Goal: Transaction & Acquisition: Purchase product/service

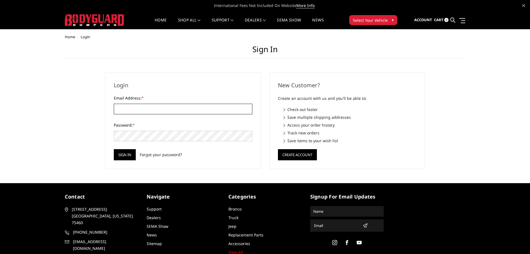
click at [126, 111] on input "Email Address: *" at bounding box center [183, 109] width 139 height 11
type input "Forestwoodautomotive@gmail.com"
click at [114, 149] on input "Sign in" at bounding box center [125, 154] width 22 height 11
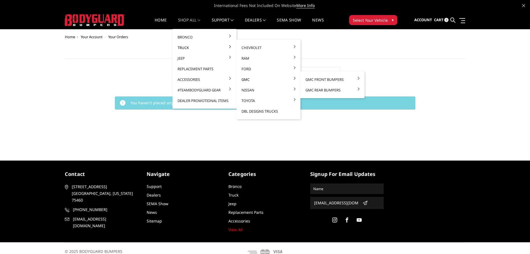
click at [248, 77] on link "GMC" at bounding box center [269, 79] width 60 height 11
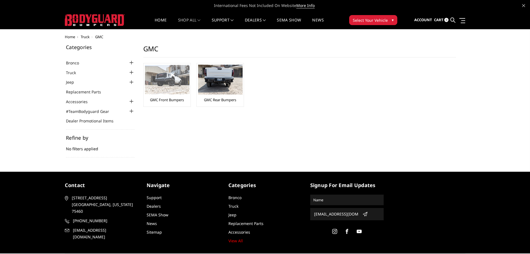
click at [175, 83] on img at bounding box center [167, 79] width 45 height 29
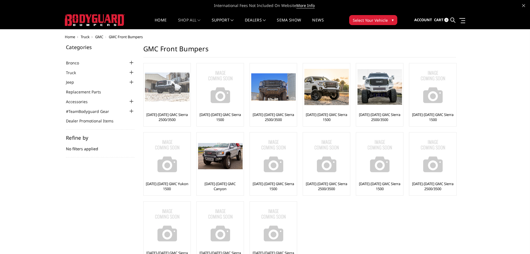
click at [168, 106] on div at bounding box center [167, 87] width 45 height 45
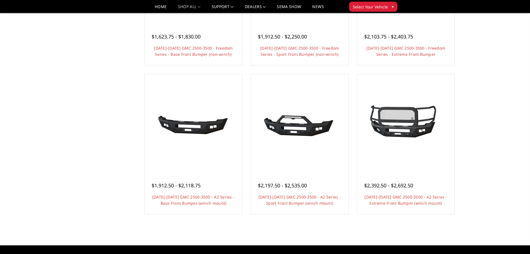
scroll to position [306, 0]
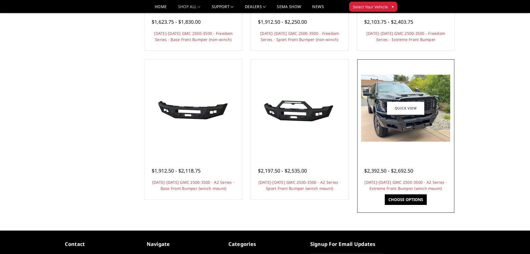
click at [396, 117] on img at bounding box center [405, 108] width 89 height 67
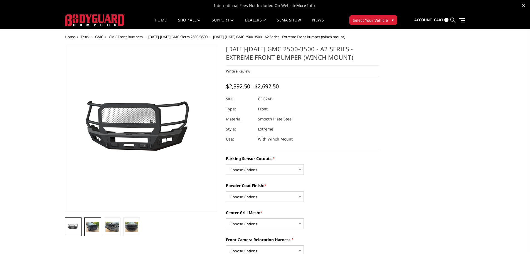
click at [88, 228] on img at bounding box center [92, 226] width 13 height 10
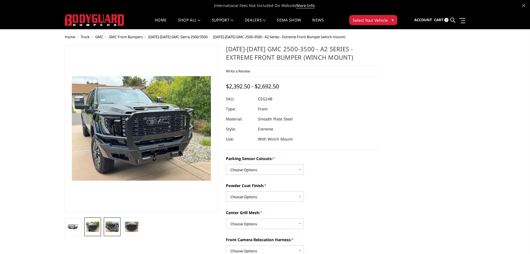
click at [110, 226] on img at bounding box center [111, 226] width 13 height 10
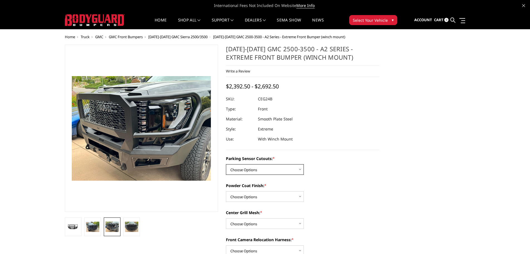
click at [299, 169] on select "Choose Options No - Without Parking Sensor Cutouts Yes - With Parking Sensor Cu…" at bounding box center [265, 169] width 78 height 11
select select "2143"
click at [226, 164] on select "Choose Options No - Without Parking Sensor Cutouts Yes - With Parking Sensor Cu…" at bounding box center [265, 169] width 78 height 11
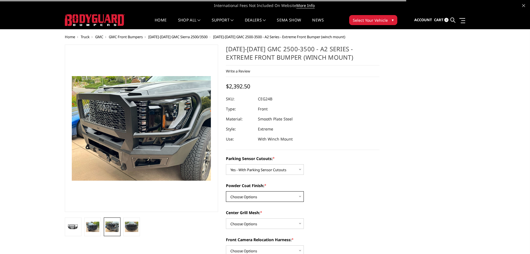
click at [252, 194] on select "Choose Options Bare Metal Textured Black Powder Coat" at bounding box center [265, 196] width 78 height 11
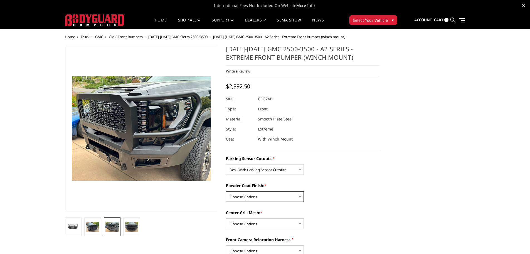
select select "2145"
click at [226, 191] on select "Choose Options Bare Metal Textured Black Powder Coat" at bounding box center [265, 196] width 78 height 11
click at [273, 223] on select "Choose Options WITH Center Grill Mesh WITHOUT Center Grill Mesh" at bounding box center [265, 223] width 78 height 11
select select "2147"
click at [226, 218] on select "Choose Options WITH Center Grill Mesh WITHOUT Center Grill Mesh" at bounding box center [265, 223] width 78 height 11
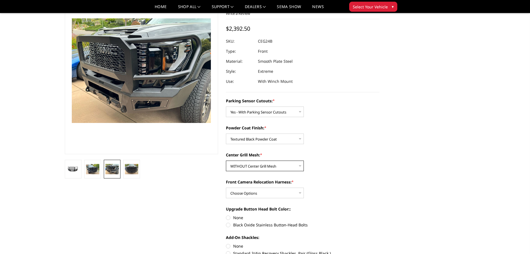
scroll to position [56, 0]
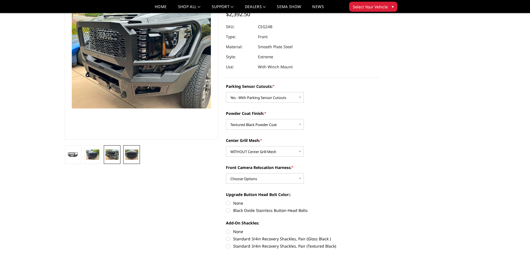
click at [126, 152] on img at bounding box center [131, 154] width 13 height 10
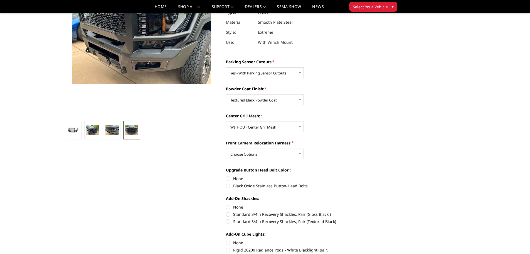
scroll to position [83, 0]
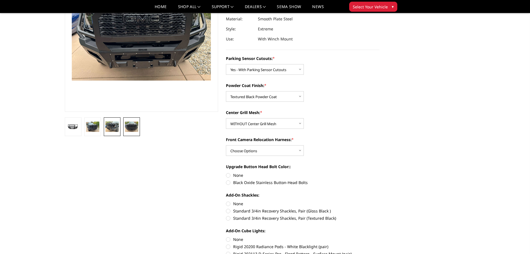
click at [114, 127] on img at bounding box center [111, 126] width 13 height 10
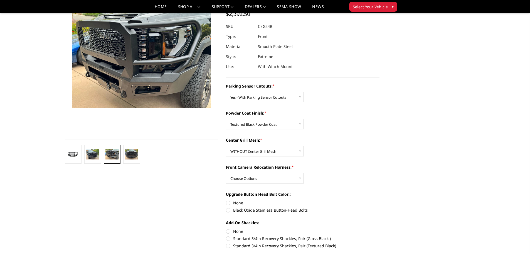
scroll to position [0, 0]
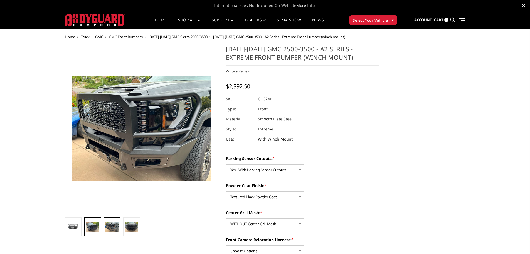
click at [88, 227] on img at bounding box center [92, 226] width 13 height 10
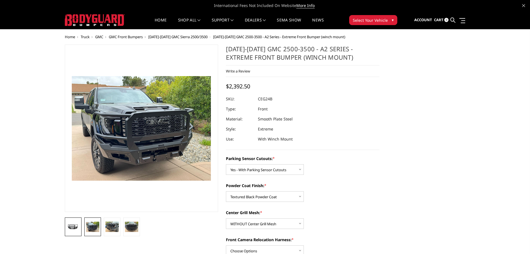
click at [74, 224] on img at bounding box center [73, 226] width 13 height 6
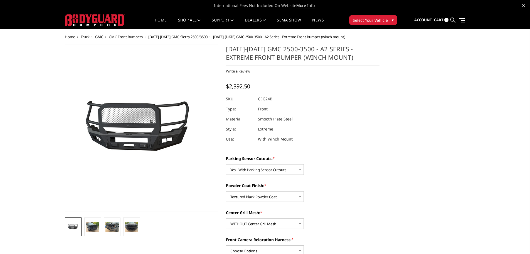
click at [128, 38] on span "GMC Front Bumpers" at bounding box center [126, 36] width 34 height 5
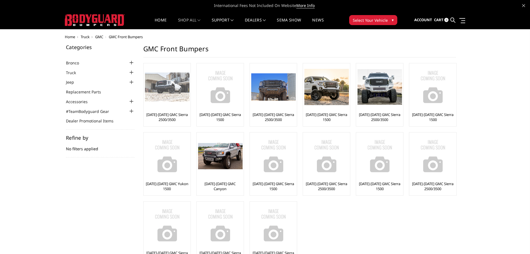
click at [164, 87] on img at bounding box center [167, 86] width 45 height 29
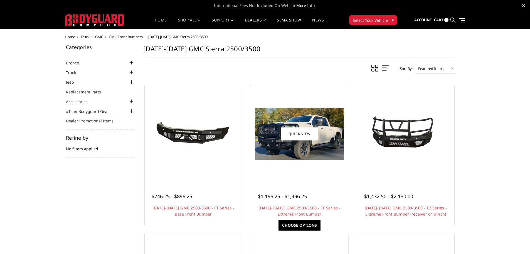
click at [298, 143] on img at bounding box center [299, 134] width 89 height 52
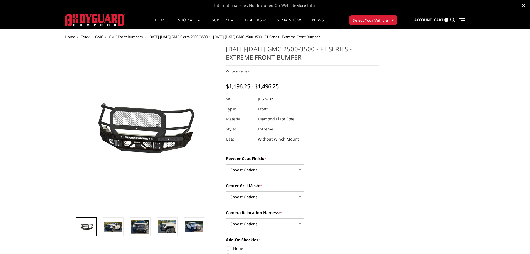
click at [286, 161] on label "Powder Coat Finish: *" at bounding box center [303, 158] width 154 height 6
click at [286, 164] on select "Choose Options Bare Metal Gloss Black Powder Coat Textured Black Powder Coat" at bounding box center [265, 169] width 78 height 11
click at [295, 171] on select "Choose Options Bare Metal Gloss Black Powder Coat Textured Black Powder Coat" at bounding box center [265, 169] width 78 height 11
select select "3286"
click at [226, 164] on select "Choose Options Bare Metal Gloss Black Powder Coat Textured Black Powder Coat" at bounding box center [265, 169] width 78 height 11
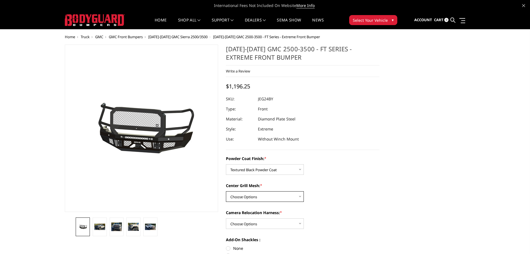
click at [271, 196] on select "Choose Options WITH Expanded Metal in Center Grill WITHOUT Expanded Metal in Ce…" at bounding box center [265, 196] width 78 height 11
click at [226, 191] on select "Choose Options WITH Expanded Metal in Center Grill WITHOUT Expanded Metal in Ce…" at bounding box center [265, 196] width 78 height 11
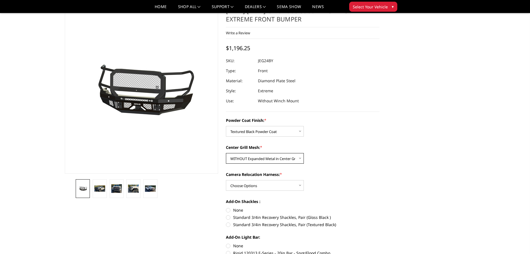
scroll to position [56, 0]
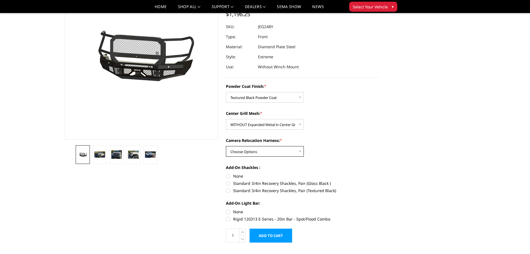
click at [279, 153] on select "Choose Options WITH Camera Relocation Harness WITHOUT Camera Relocation Harness" at bounding box center [265, 151] width 78 height 11
click at [295, 126] on select "Choose Options WITH Expanded Metal in Center Grill WITHOUT Expanded Metal in Ce…" at bounding box center [265, 124] width 78 height 11
select select "3287"
click at [226, 119] on select "Choose Options WITH Expanded Metal in Center Grill WITHOUT Expanded Metal in Ce…" at bounding box center [265, 124] width 78 height 11
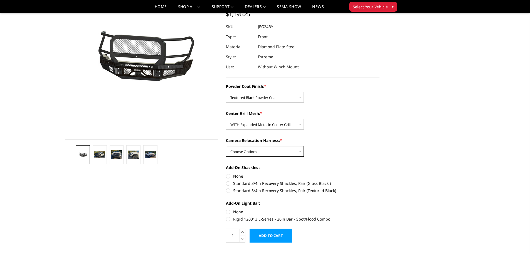
click at [259, 153] on select "Choose Options WITH Camera Relocation Harness WITHOUT Camera Relocation Harness" at bounding box center [265, 151] width 78 height 11
select select "3289"
click at [226, 146] on select "Choose Options WITH Camera Relocation Harness WITHOUT Camera Relocation Harness" at bounding box center [265, 151] width 78 height 11
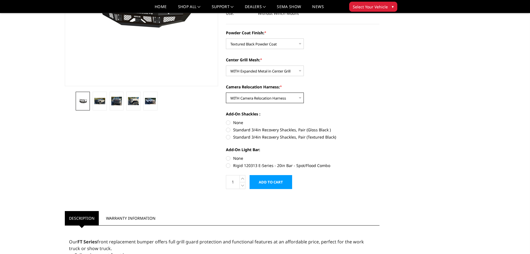
scroll to position [111, 0]
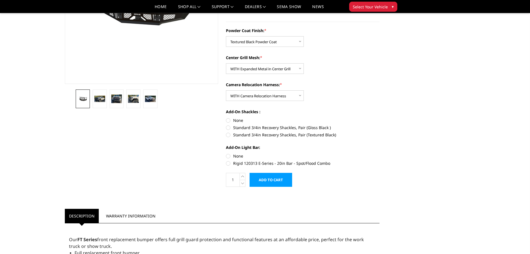
click at [229, 120] on label "None" at bounding box center [303, 120] width 154 height 6
click at [226, 117] on input "None" at bounding box center [226, 117] width 0 height 0
radio input "true"
click at [229, 156] on label "None" at bounding box center [303, 156] width 154 height 6
click at [226, 153] on input "None" at bounding box center [226, 153] width 0 height 0
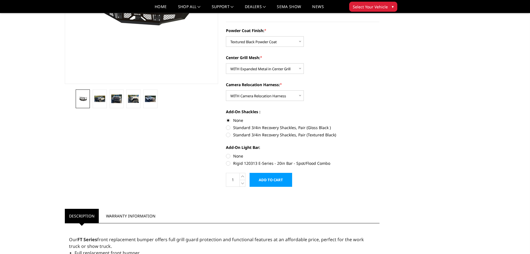
radio input "true"
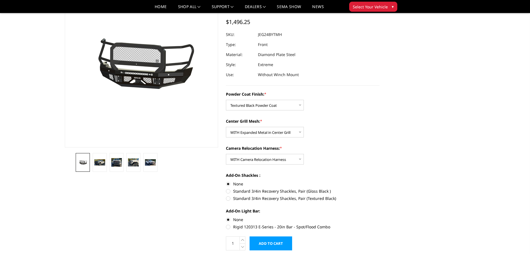
scroll to position [0, 0]
